Goal: Task Accomplishment & Management: Complete application form

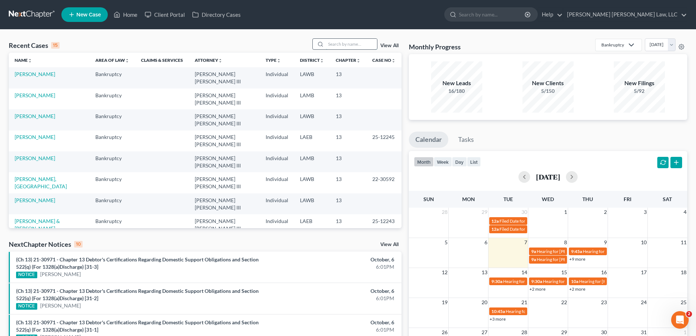
click at [350, 46] on input "search" at bounding box center [351, 44] width 51 height 11
type input "23-30939"
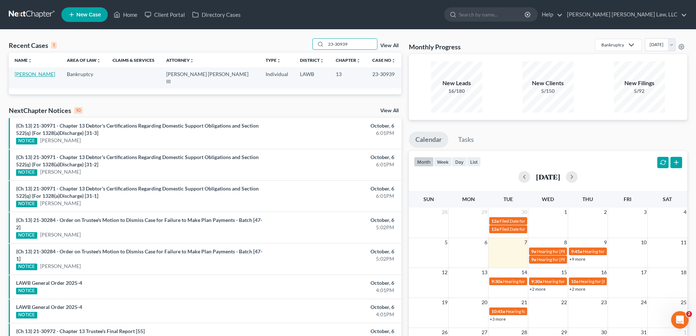
click at [30, 75] on link "[PERSON_NAME]" at bounding box center [35, 74] width 41 height 6
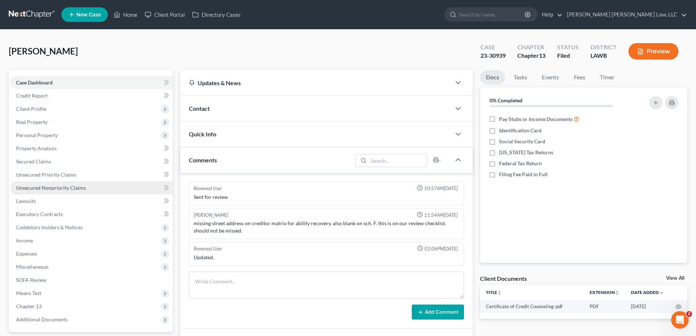
click at [63, 190] on span "Unsecured Nonpriority Claims" at bounding box center [51, 187] width 70 height 6
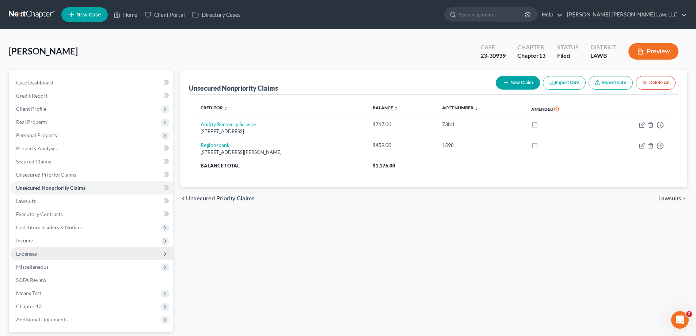
click at [34, 253] on span "Expenses" at bounding box center [26, 253] width 21 height 6
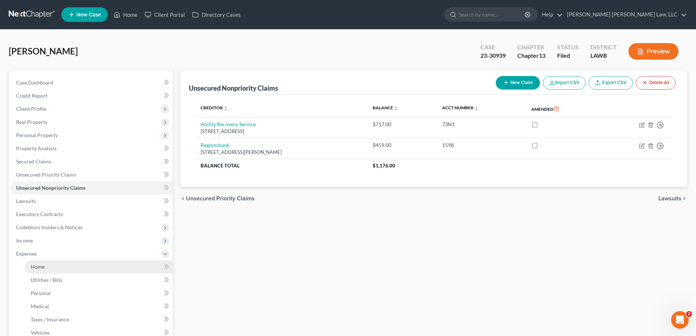
click at [30, 269] on link "Home" at bounding box center [99, 266] width 148 height 13
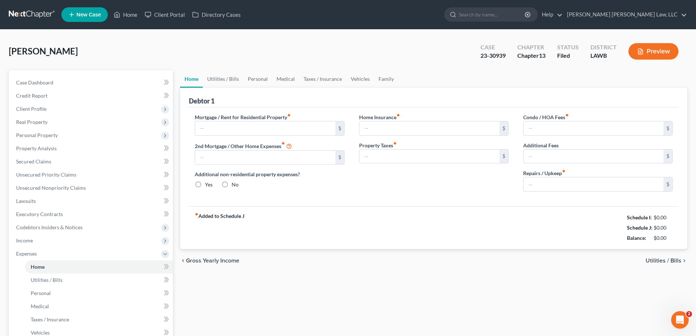
type input "605.00"
type input "0.00"
radio input "true"
type input "0.00"
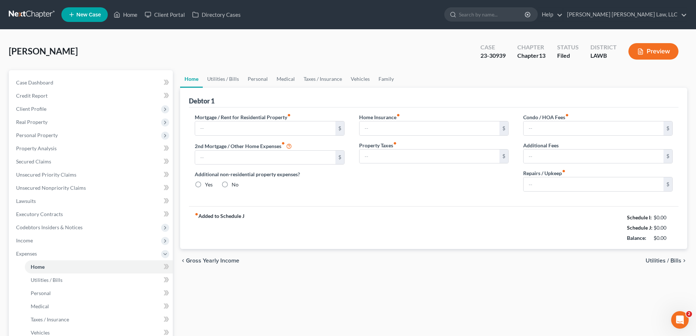
type input "0.00"
click at [643, 57] on button "Preview" at bounding box center [653, 51] width 50 height 16
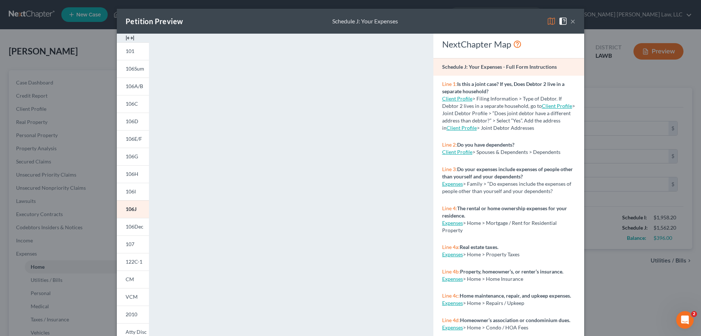
click at [571, 20] on button "×" at bounding box center [573, 21] width 5 height 9
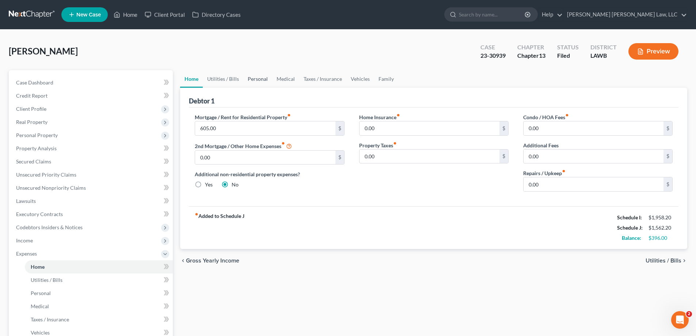
click at [248, 79] on link "Personal" at bounding box center [257, 79] width 29 height 18
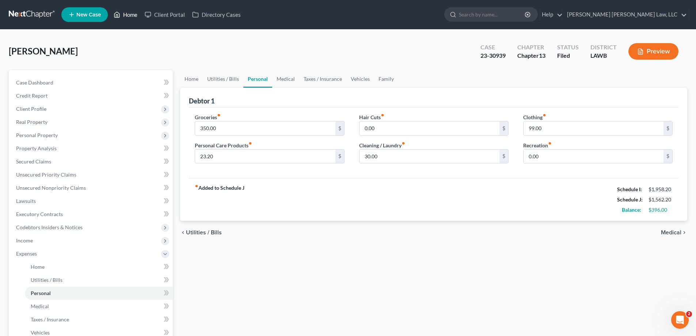
click at [125, 16] on link "Home" at bounding box center [125, 14] width 31 height 13
